Goal: Check status: Check status

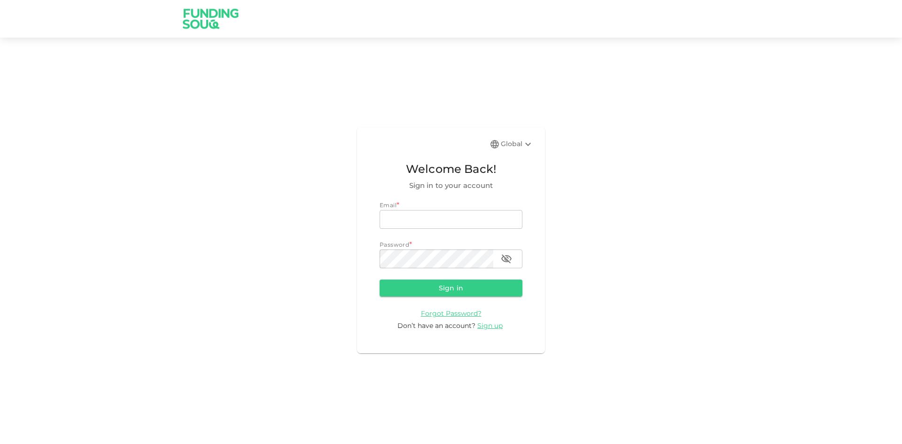
type input "[EMAIL_ADDRESS][DOMAIN_NAME]"
click at [404, 287] on button "Sign in" at bounding box center [451, 288] width 143 height 17
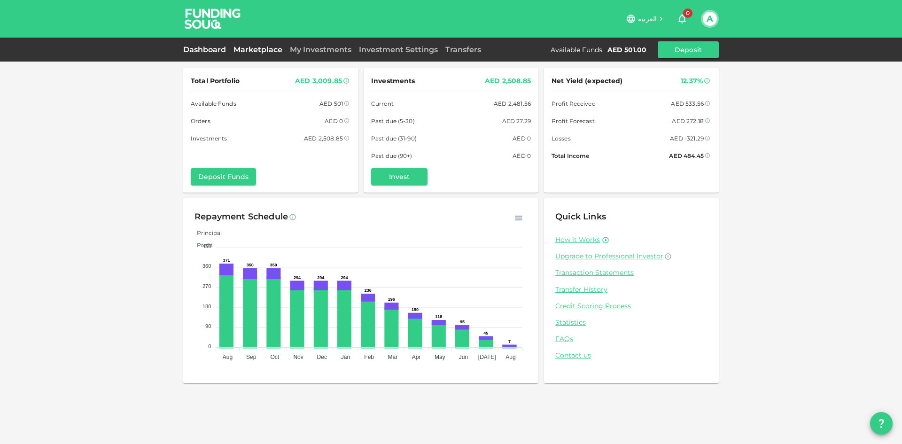
click at [256, 51] on link "Marketplace" at bounding box center [258, 49] width 56 height 9
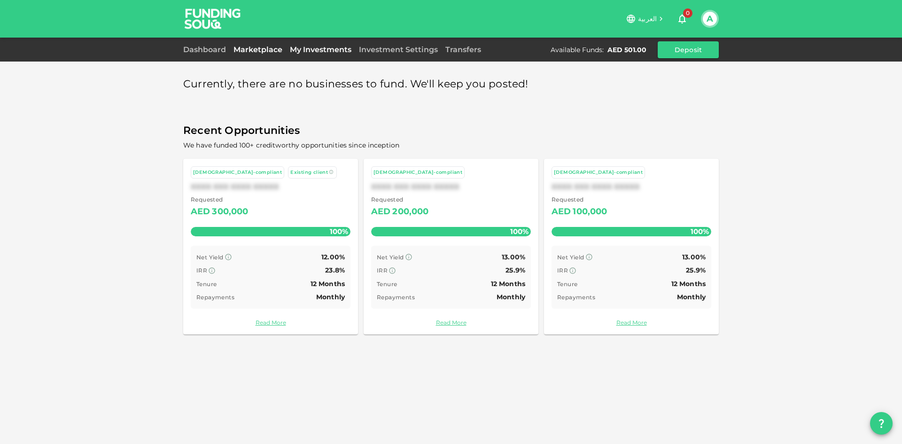
click at [312, 50] on link "My Investments" at bounding box center [320, 49] width 69 height 9
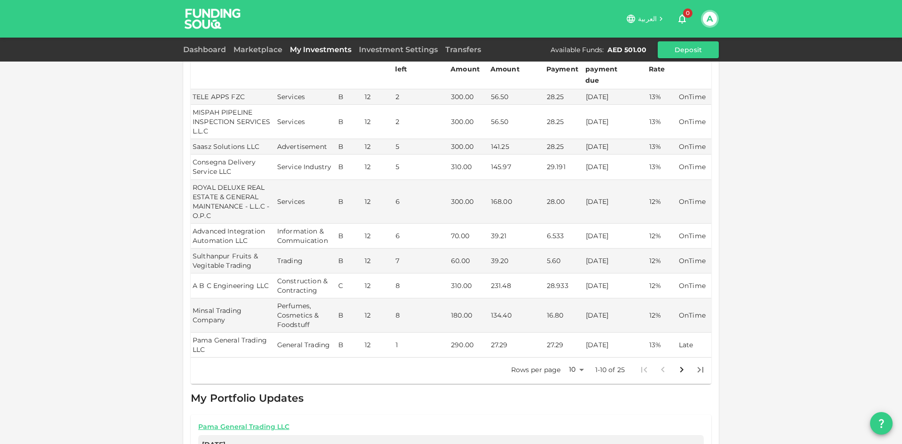
scroll to position [156, 0]
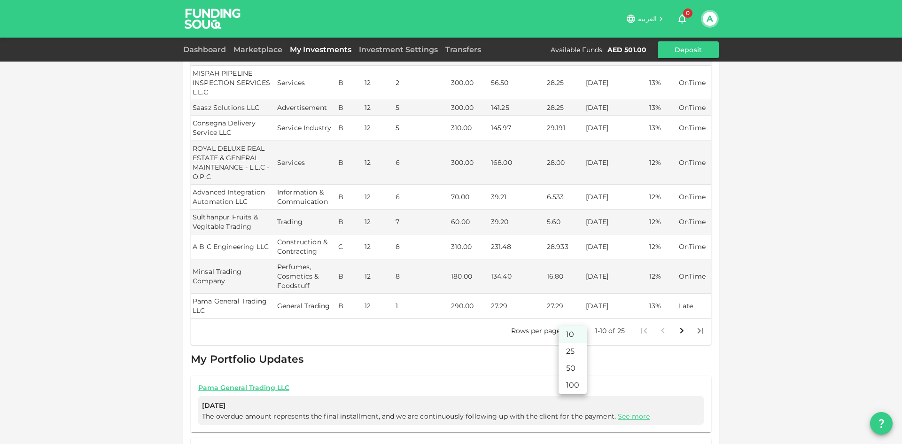
click at [450, 321] on body "العربية 0 A Dashboard Marketplace My Investments Investment Settings Transfers …" at bounding box center [451, 222] width 902 height 444
click at [450, 365] on li "50" at bounding box center [573, 368] width 28 height 17
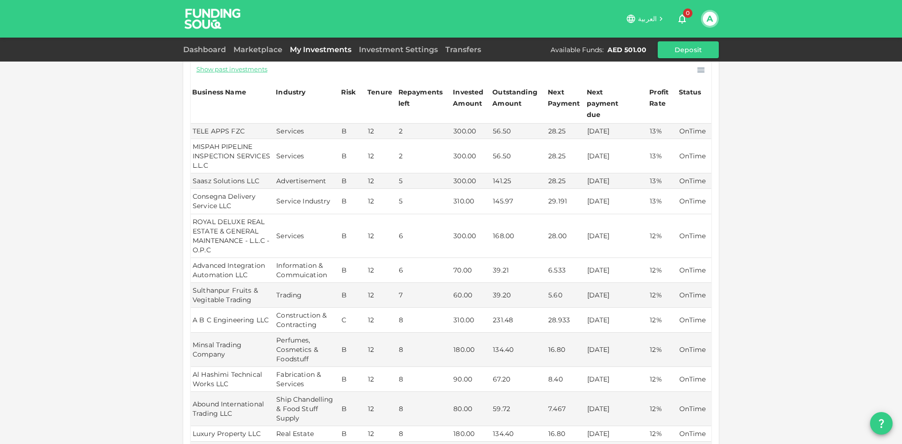
scroll to position [0, 0]
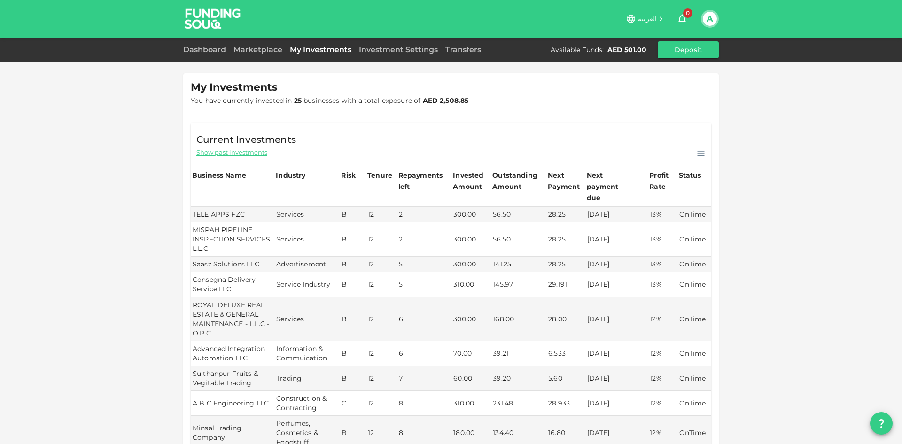
click at [228, 153] on span "Show past investments" at bounding box center [231, 152] width 71 height 9
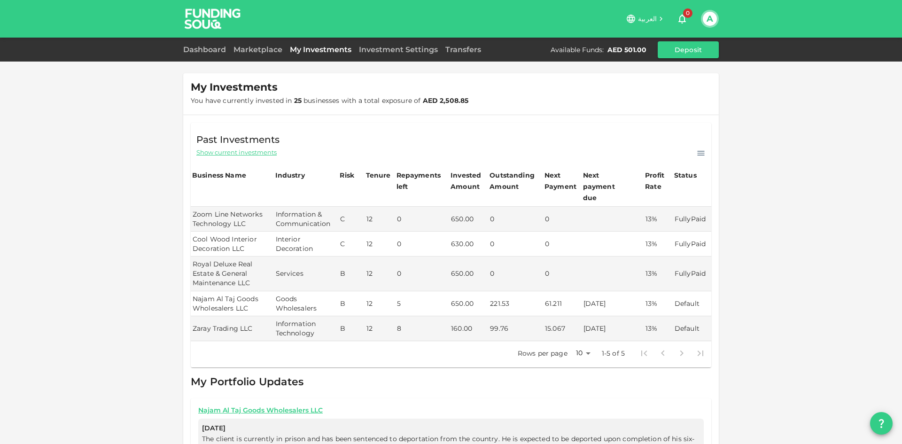
click at [330, 52] on link "My Investments" at bounding box center [320, 49] width 69 height 9
click at [253, 155] on span "Show current investments" at bounding box center [236, 152] width 80 height 9
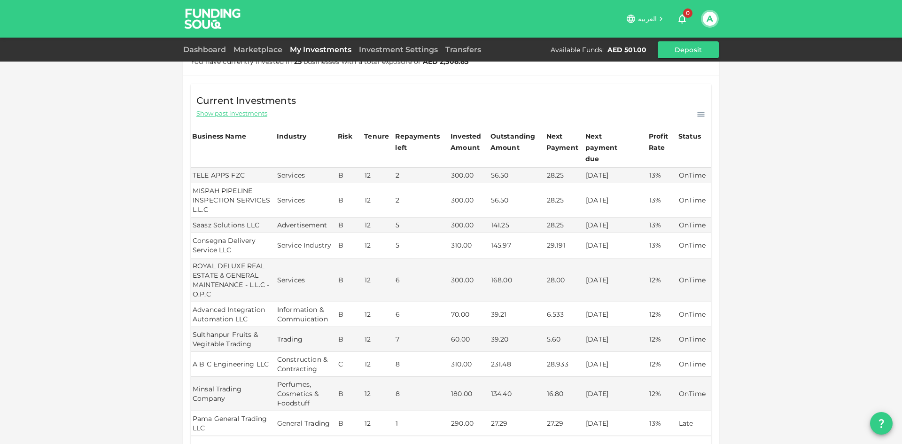
scroll to position [78, 0]
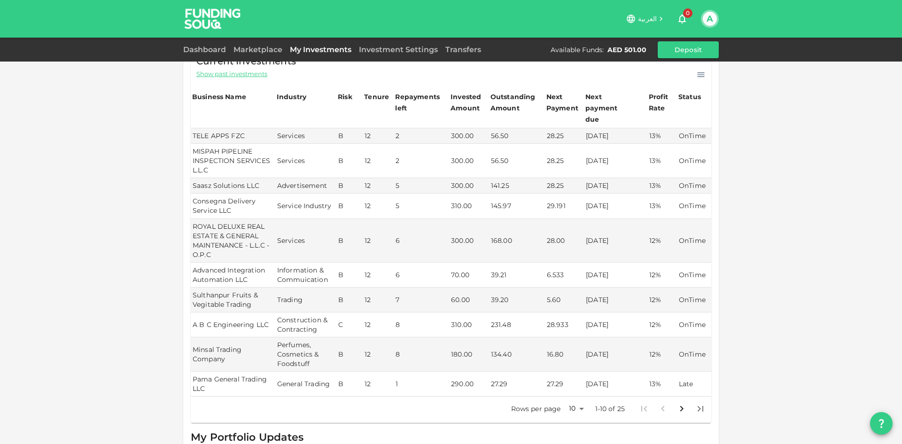
click at [450, 395] on body "العربية 0 A Dashboard Marketplace My Investments Investment Settings Transfers …" at bounding box center [451, 222] width 902 height 444
click at [450, 394] on li "25" at bounding box center [573, 394] width 28 height 17
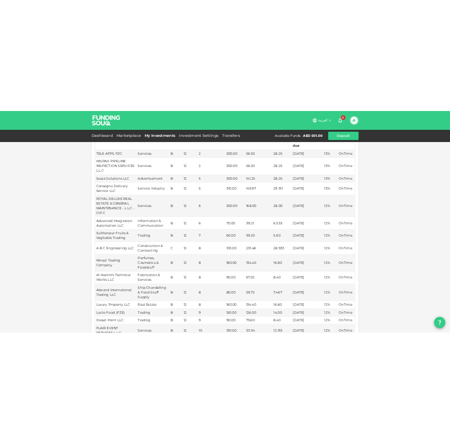
scroll to position [0, 0]
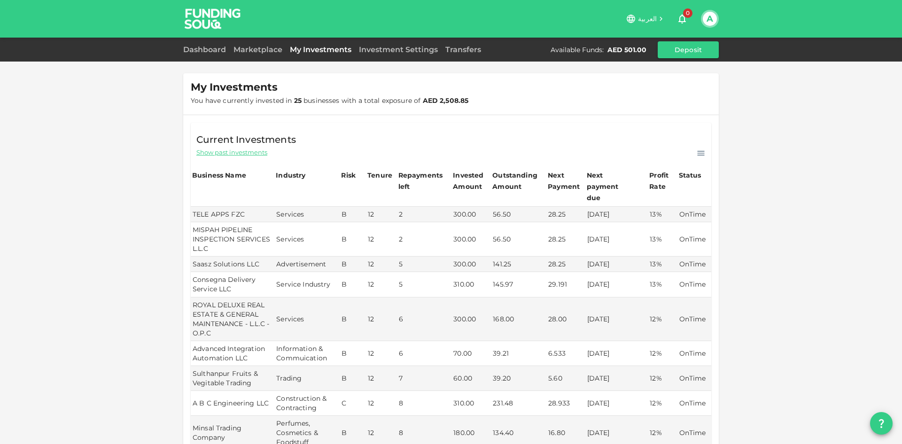
click at [239, 155] on span "Show past investments" at bounding box center [231, 152] width 71 height 9
type input "10"
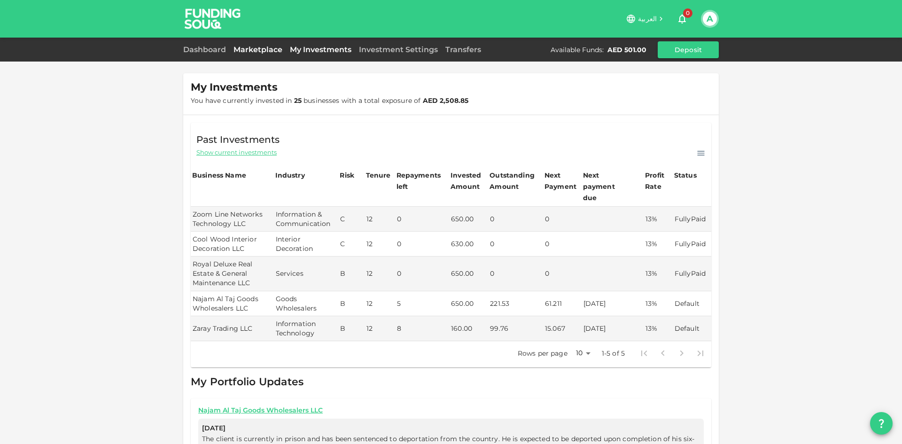
click at [266, 47] on link "Marketplace" at bounding box center [258, 49] width 56 height 9
